Goal: Task Accomplishment & Management: Manage account settings

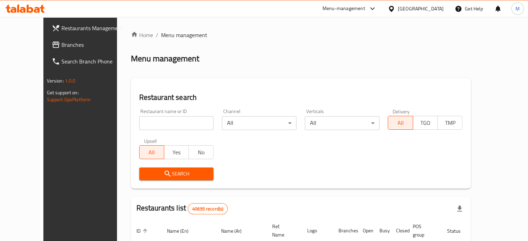
click at [139, 122] on input "search" at bounding box center [176, 123] width 75 height 14
type input "monginis"
click at [166, 172] on span "Search" at bounding box center [177, 174] width 64 height 9
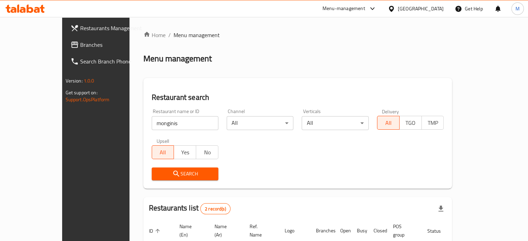
scroll to position [79, 0]
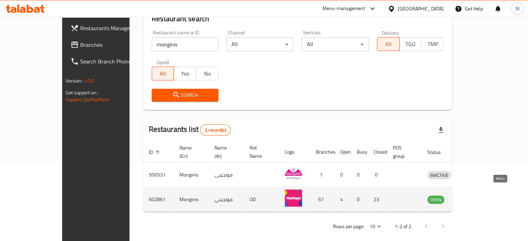
click at [473, 197] on icon "enhanced table" at bounding box center [469, 200] width 8 height 6
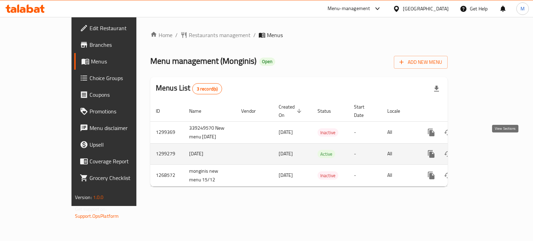
click at [490, 152] on link "enhanced table" at bounding box center [481, 154] width 17 height 17
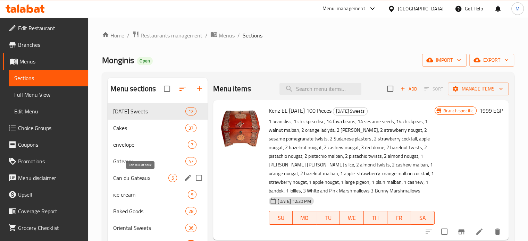
click at [148, 177] on span "Can du Gateaux" at bounding box center [141, 178] width 56 height 8
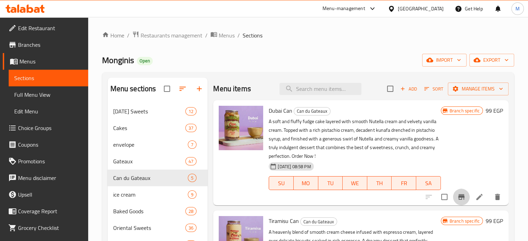
click at [458, 199] on icon "Branch-specific-item" at bounding box center [461, 197] width 8 height 8
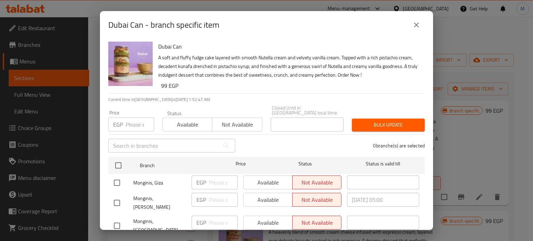
click at [128, 123] on input "number" at bounding box center [140, 125] width 28 height 14
type input "110"
click at [119, 162] on input "checkbox" at bounding box center [118, 165] width 15 height 15
checkbox input "true"
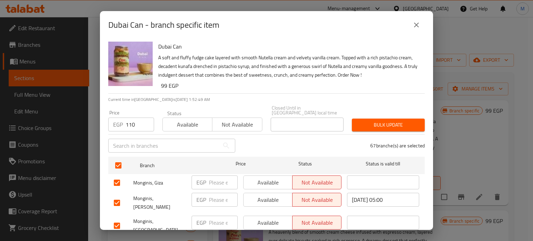
checkbox input "true"
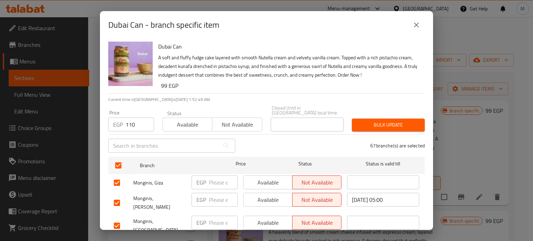
checkbox input "true"
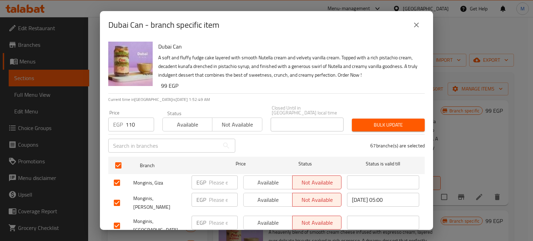
checkbox input "true"
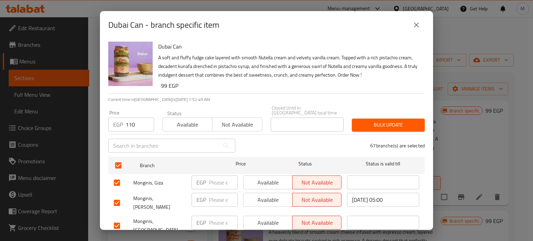
checkbox input "true"
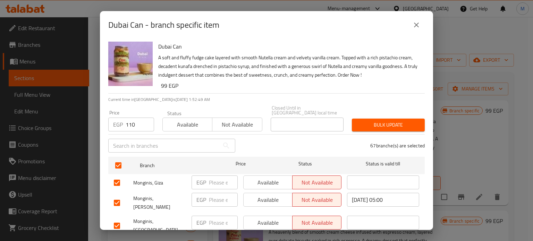
checkbox input "true"
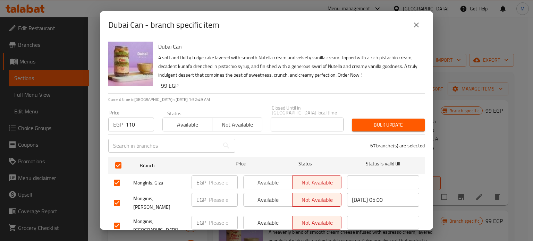
checkbox input "true"
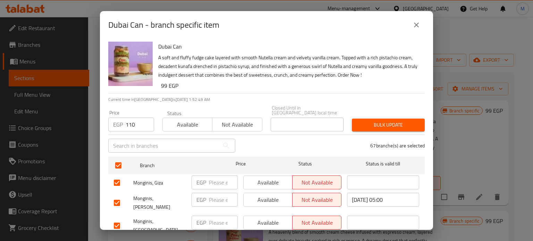
checkbox input "true"
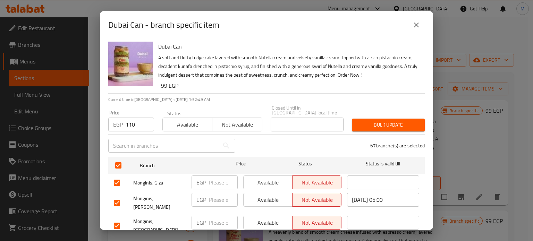
checkbox input "true"
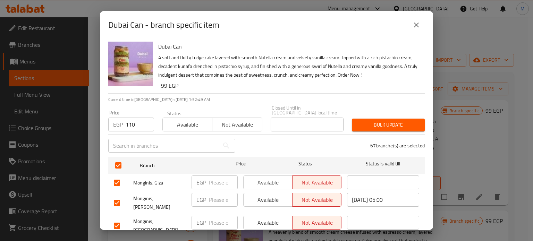
checkbox input "true"
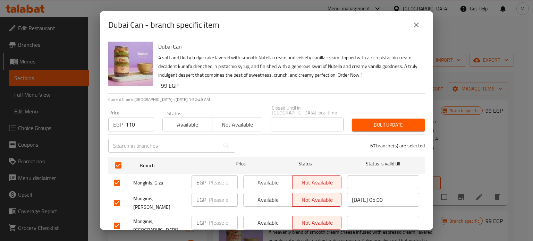
checkbox input "true"
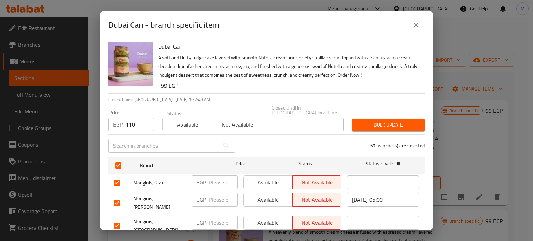
checkbox input "true"
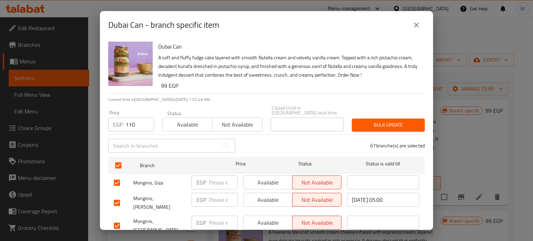
checkbox input "true"
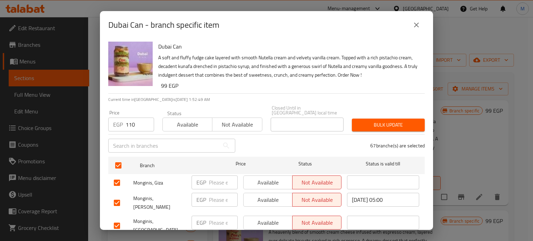
checkbox input "true"
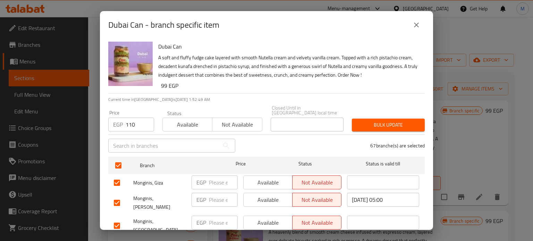
checkbox input "true"
click at [401, 121] on span "Bulk update" at bounding box center [389, 125] width 62 height 9
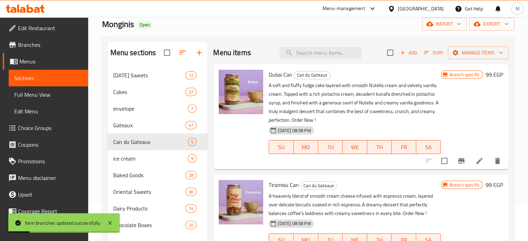
scroll to position [63, 0]
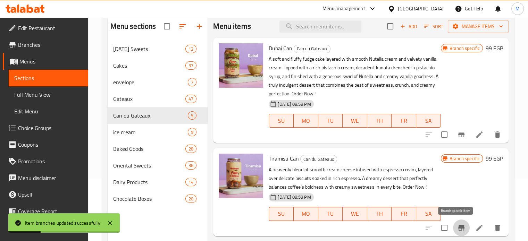
click at [458, 227] on icon "Branch-specific-item" at bounding box center [461, 228] width 6 height 6
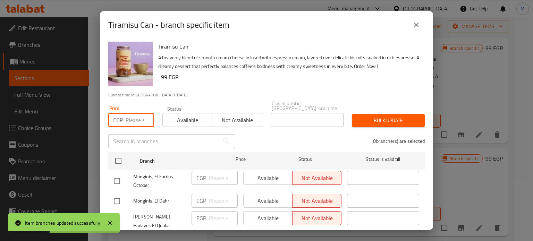
click at [131, 116] on input "number" at bounding box center [140, 120] width 28 height 14
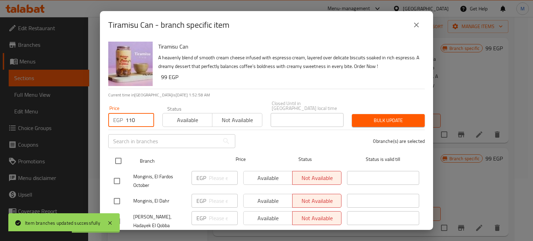
type input "110"
click at [119, 154] on input "checkbox" at bounding box center [118, 161] width 15 height 15
checkbox input "true"
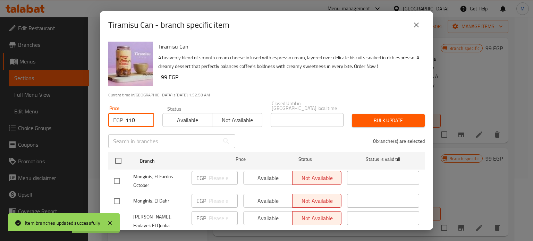
checkbox input "true"
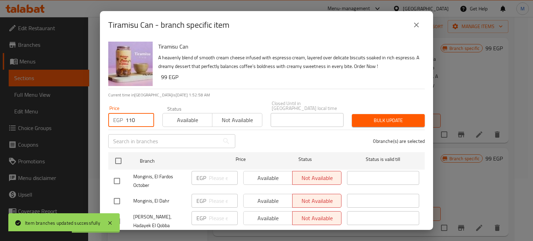
checkbox input "true"
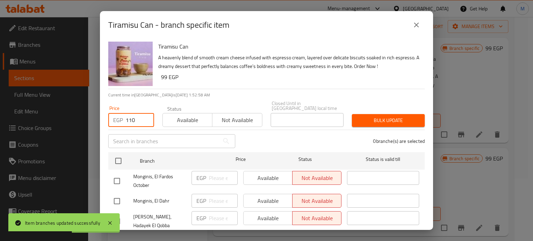
checkbox input "true"
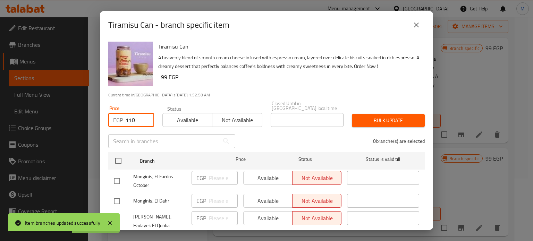
checkbox input "true"
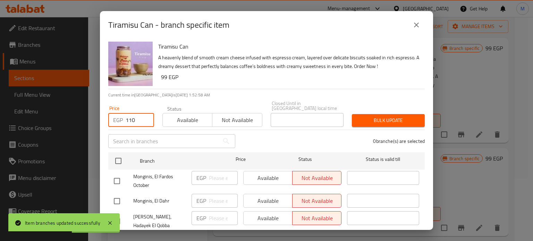
checkbox input "true"
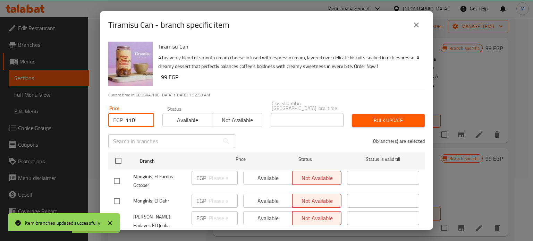
checkbox input "true"
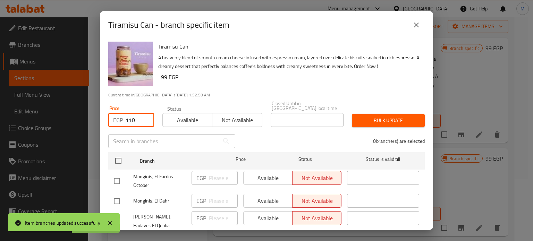
checkbox input "true"
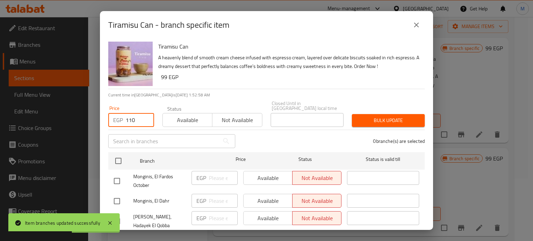
checkbox input "true"
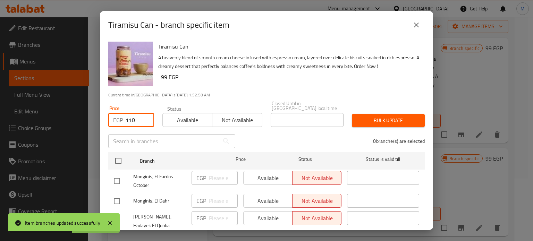
checkbox input "true"
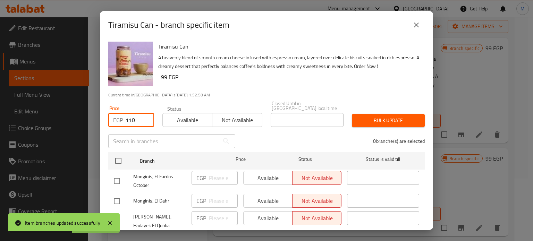
checkbox input "true"
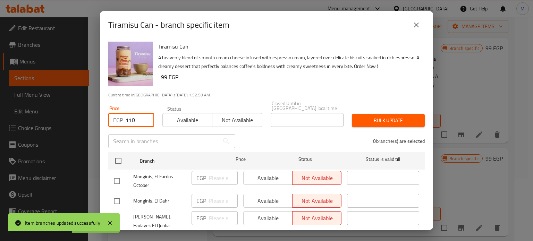
checkbox input "true"
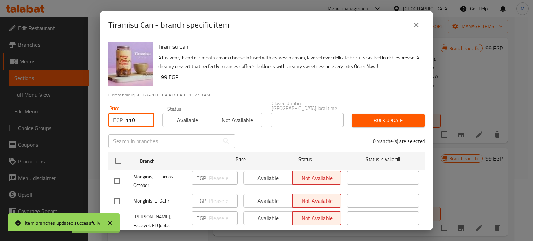
checkbox input "true"
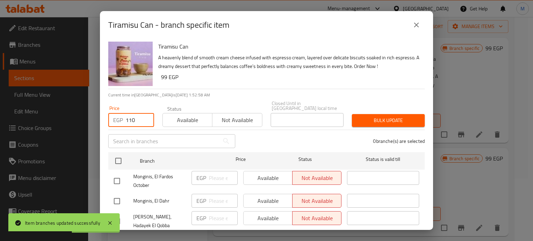
checkbox input "true"
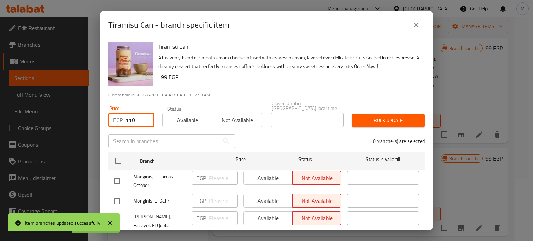
checkbox input "true"
click at [378, 118] on span "Bulk update" at bounding box center [389, 120] width 62 height 9
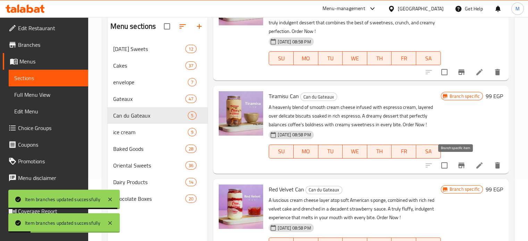
click at [458, 165] on icon "Branch-specific-item" at bounding box center [461, 166] width 6 height 6
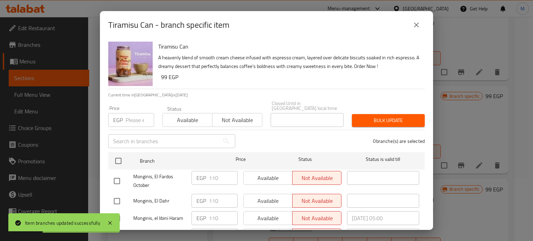
click at [136, 114] on input "number" at bounding box center [140, 120] width 28 height 14
drag, startPoint x: 419, startPoint y: 28, endPoint x: 451, endPoint y: 54, distance: 41.1
click at [419, 28] on icon "close" at bounding box center [417, 25] width 8 height 8
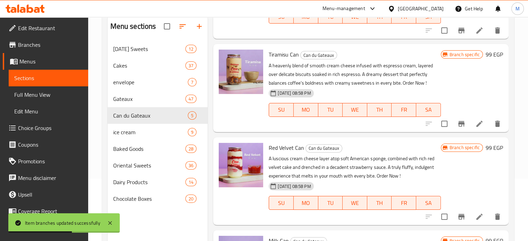
scroll to position [145, 0]
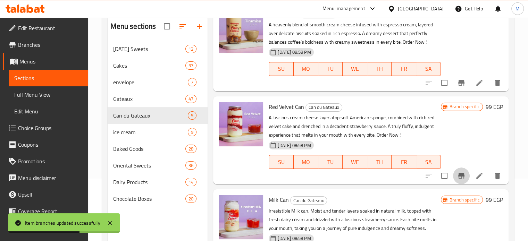
click at [460, 175] on icon "Branch-specific-item" at bounding box center [461, 176] width 8 height 8
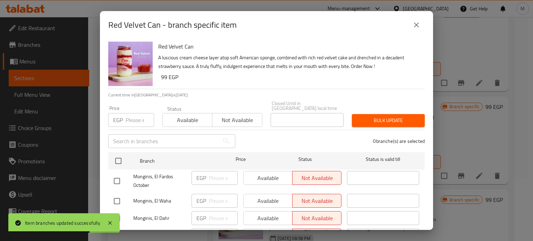
click at [138, 114] on input "number" at bounding box center [140, 120] width 28 height 14
type input "110"
click at [117, 157] on input "checkbox" at bounding box center [118, 161] width 15 height 15
checkbox input "true"
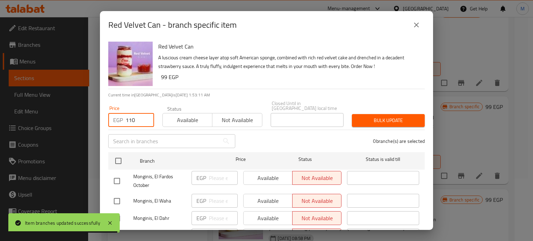
checkbox input "true"
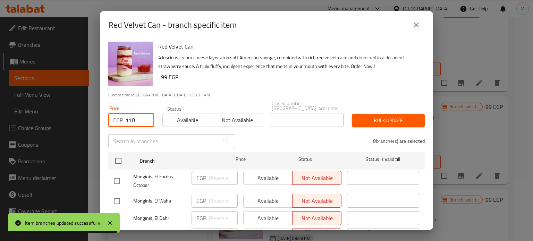
checkbox input "true"
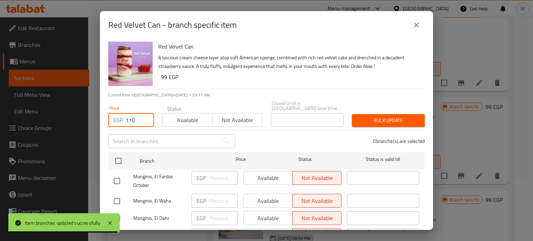
checkbox input "true"
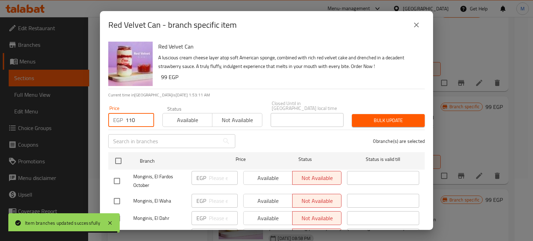
checkbox input "true"
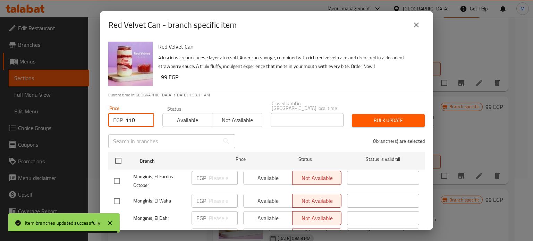
checkbox input "true"
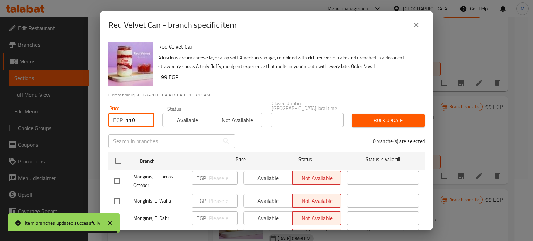
checkbox input "true"
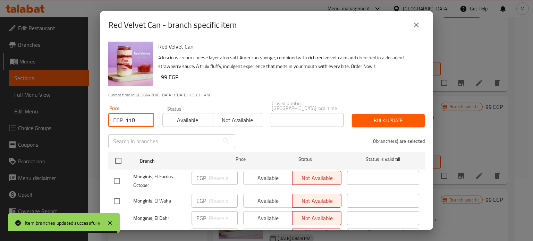
checkbox input "true"
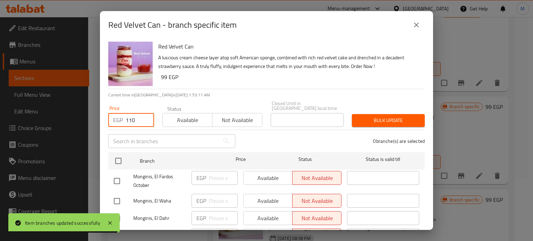
checkbox input "true"
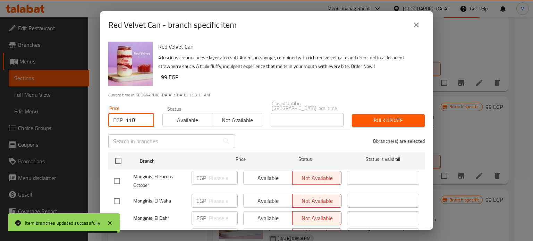
checkbox input "true"
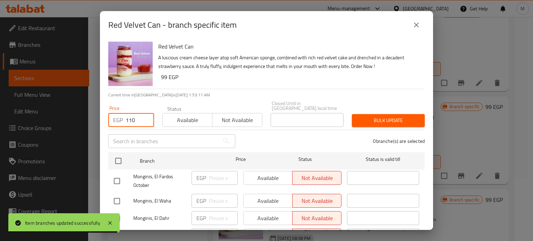
checkbox input "true"
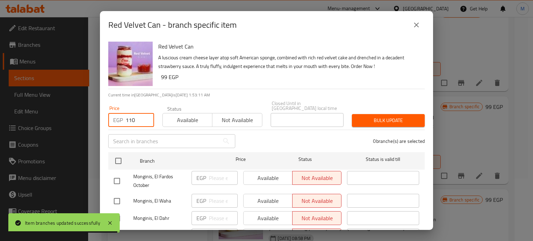
checkbox input "true"
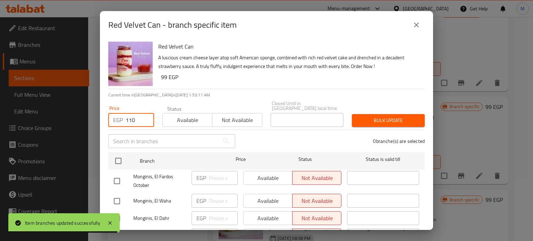
checkbox input "true"
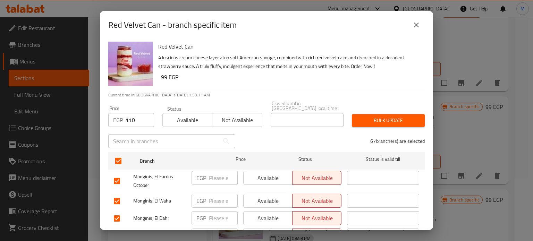
click at [368, 116] on span "Bulk update" at bounding box center [389, 120] width 62 height 9
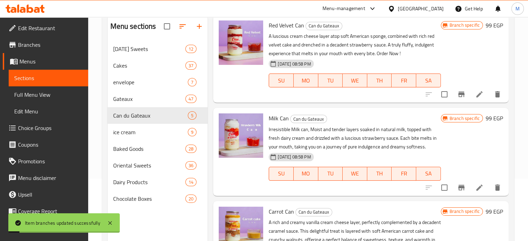
scroll to position [230, 0]
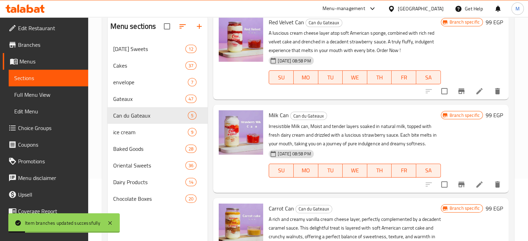
click at [457, 182] on icon "Branch-specific-item" at bounding box center [461, 185] width 8 height 8
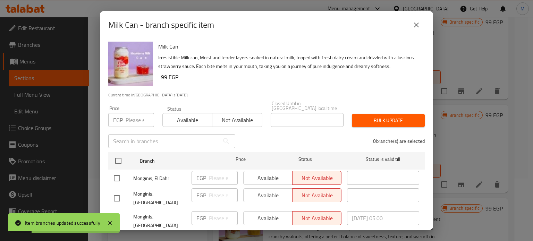
click at [125, 115] on div "EGP Price" at bounding box center [131, 120] width 46 height 14
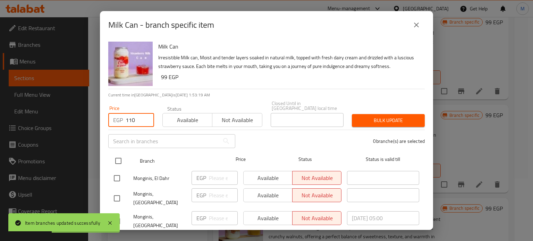
click at [124, 159] on input "checkbox" at bounding box center [118, 161] width 15 height 15
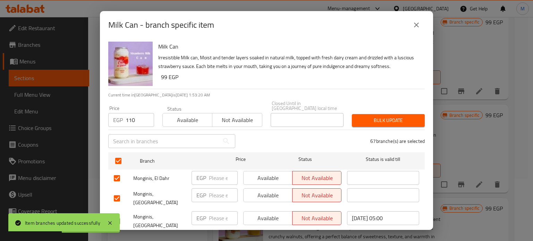
click at [365, 116] on span "Bulk update" at bounding box center [389, 120] width 62 height 9
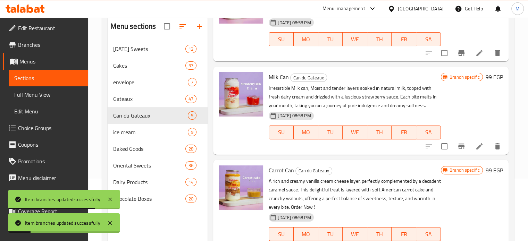
scroll to position [97, 0]
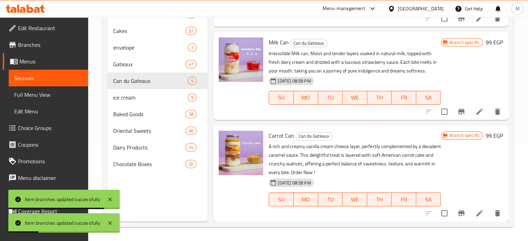
click at [459, 210] on icon "Branch-specific-item" at bounding box center [461, 213] width 8 height 8
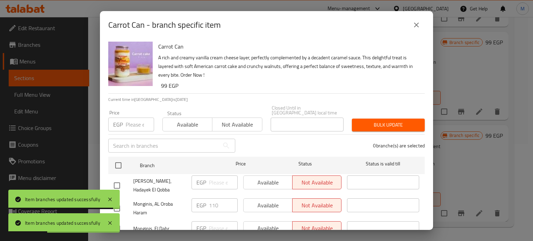
click at [132, 118] on input "number" at bounding box center [140, 125] width 28 height 14
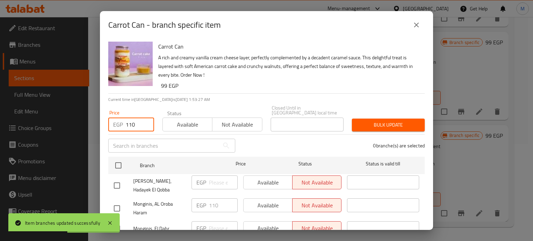
click at [118, 160] on input "checkbox" at bounding box center [118, 165] width 15 height 15
click at [375, 121] on span "Bulk update" at bounding box center [389, 125] width 62 height 9
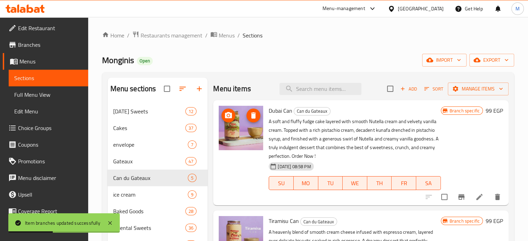
scroll to position [0, 0]
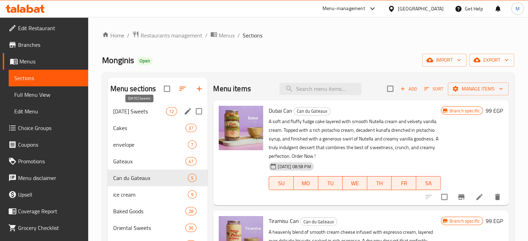
click at [143, 110] on span "[DATE] Sweets" at bounding box center [139, 111] width 53 height 8
